Goal: Communication & Community: Participate in discussion

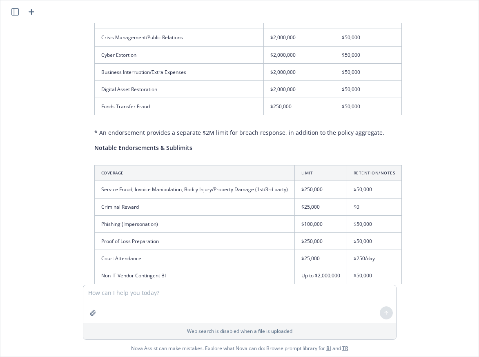
scroll to position [470, 0]
